Goal: Information Seeking & Learning: Learn about a topic

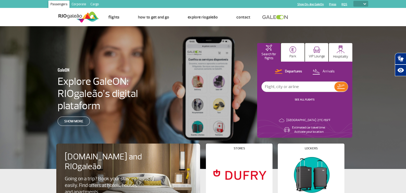
drag, startPoint x: 346, startPoint y: 5, endPoint x: 361, endPoint y: 7, distance: 15.9
click at [347, 18] on header "Passengers Corporate Cargo Shop On-line GaleOn Press RQS PT ENG ESP Home Page C…" at bounding box center [203, 13] width 406 height 26
click at [361, 6] on select "PT ENG ESP" at bounding box center [361, 4] width 15 height 6
select select "en"
click at [354, 1] on select "PT ENG ESP" at bounding box center [361, 4] width 15 height 6
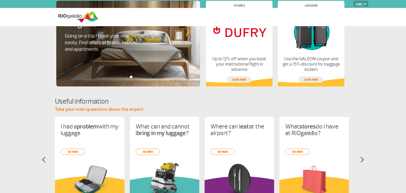
select select "en"
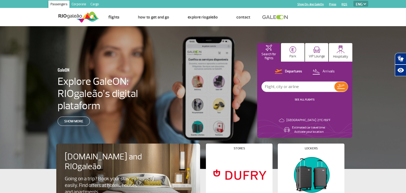
click at [76, 6] on link "Corporate" at bounding box center [79, 5] width 19 height 8
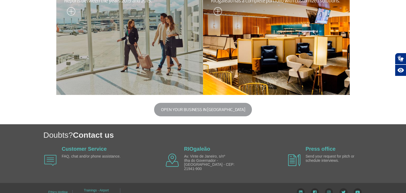
scroll to position [224, 0]
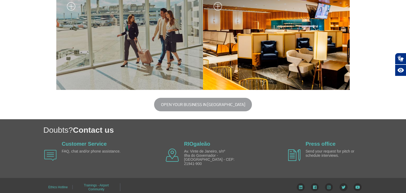
click at [176, 107] on button "Open your business in [GEOGRAPHIC_DATA]" at bounding box center [203, 104] width 98 height 13
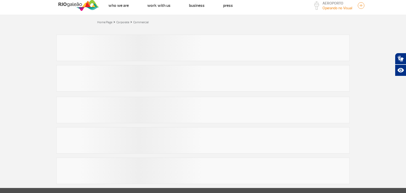
scroll to position [8, 0]
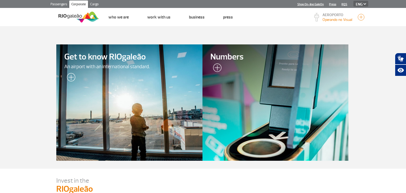
click at [126, 94] on div at bounding box center [129, 102] width 149 height 119
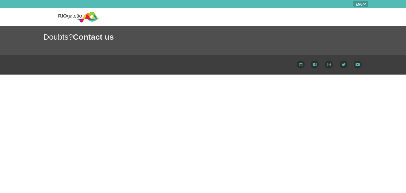
select select "en"
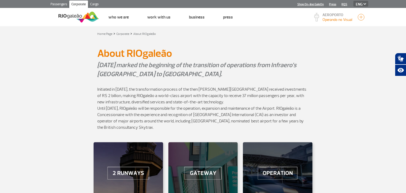
click at [78, 5] on link "Corporate" at bounding box center [78, 5] width 19 height 8
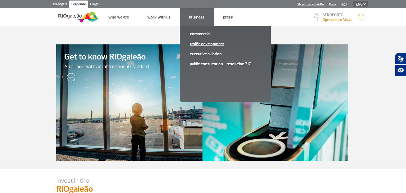
click at [206, 45] on link "Traffic Development" at bounding box center [225, 44] width 71 height 6
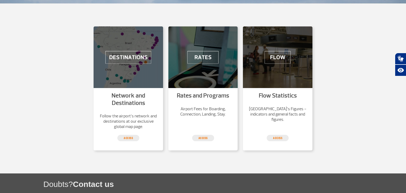
scroll to position [156, 0]
